Goal: Check status: Check status

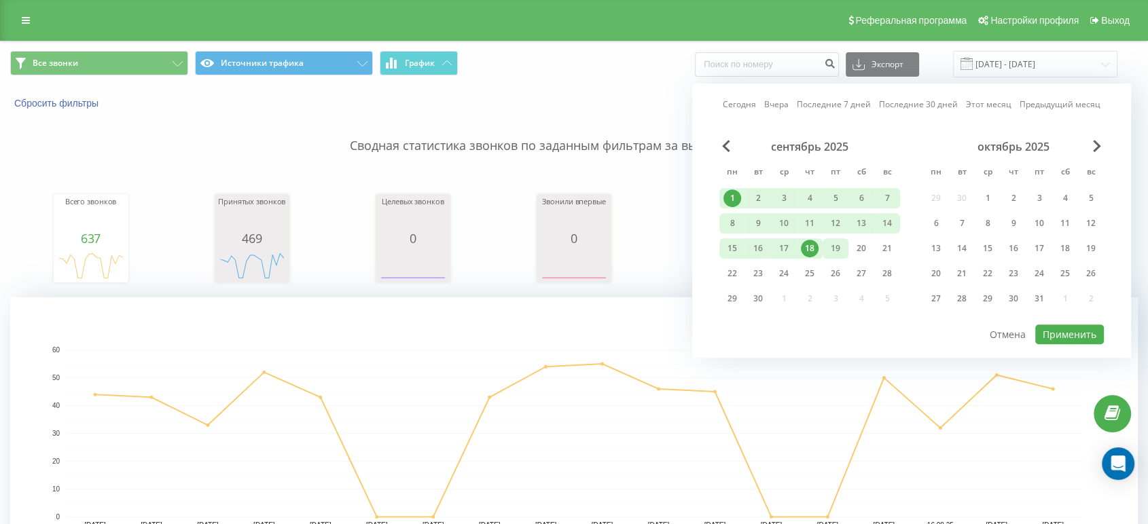
click at [832, 247] on div "19" at bounding box center [836, 249] width 18 height 18
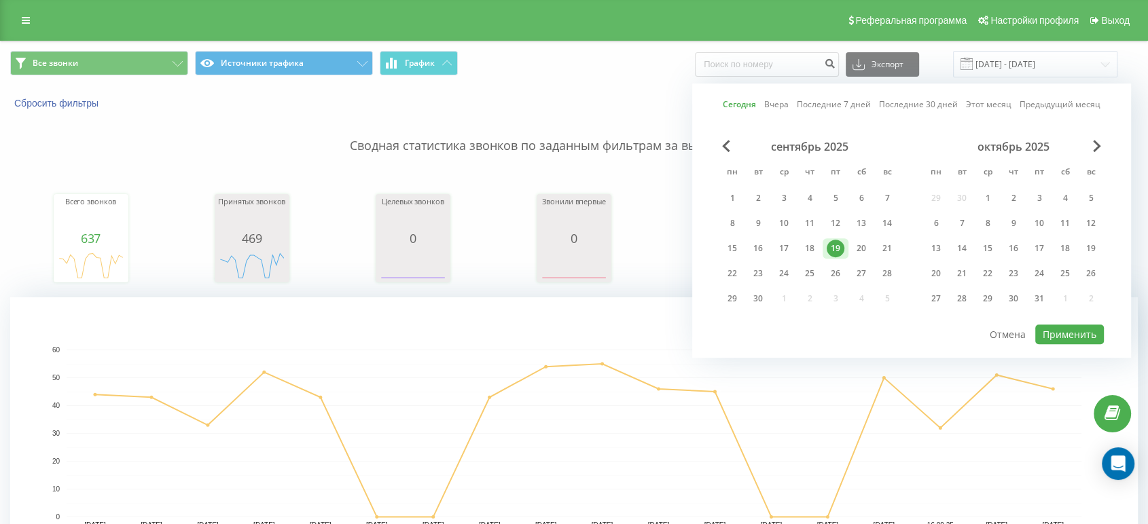
click at [832, 247] on div "19" at bounding box center [836, 249] width 18 height 18
click at [1058, 349] on div "Сегодня Вчера Последние 7 дней Последние 30 дней Этот месяц Предыдущий месяц се…" at bounding box center [911, 221] width 439 height 274
click at [1056, 336] on button "Применить" at bounding box center [1069, 335] width 69 height 20
type input "[DATE] - [DATE]"
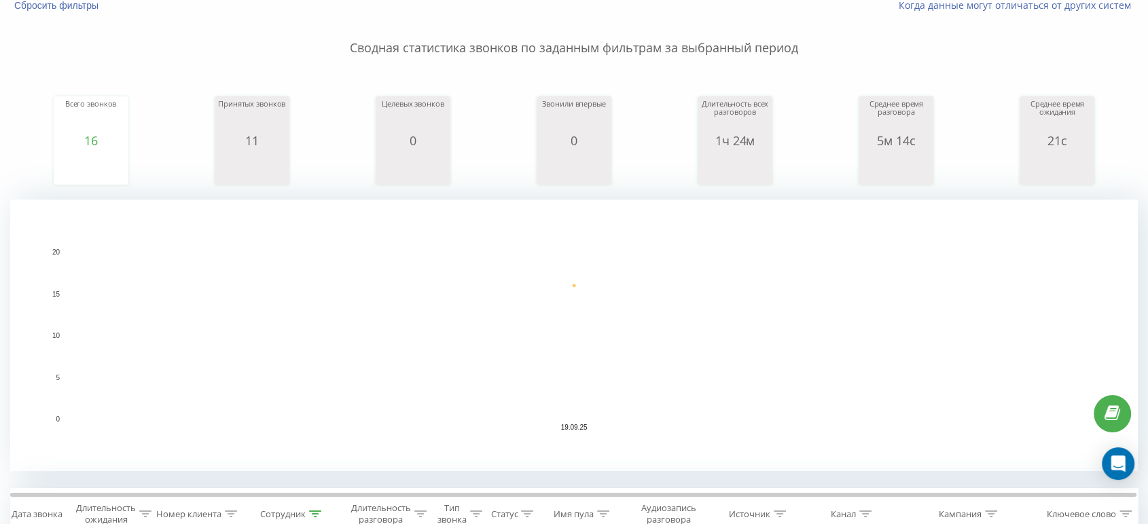
scroll to position [226, 0]
